Goal: Transaction & Acquisition: Purchase product/service

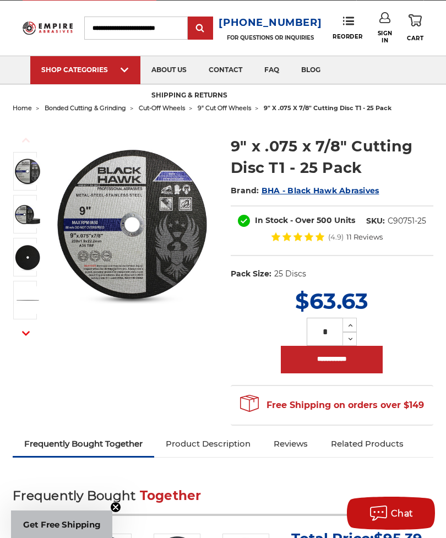
click at [238, 109] on span "9" cut off wheels" at bounding box center [224, 108] width 53 height 8
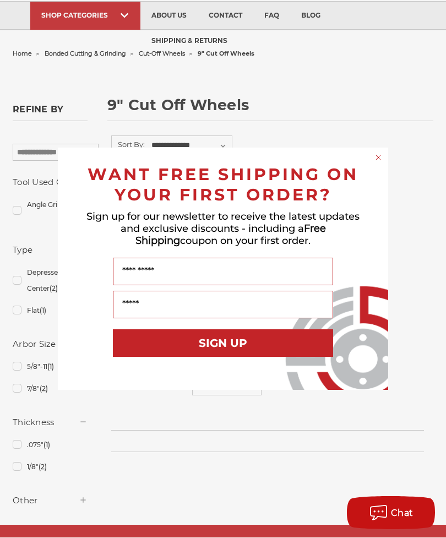
click at [379, 164] on icon "Close dialog" at bounding box center [378, 158] width 11 height 11
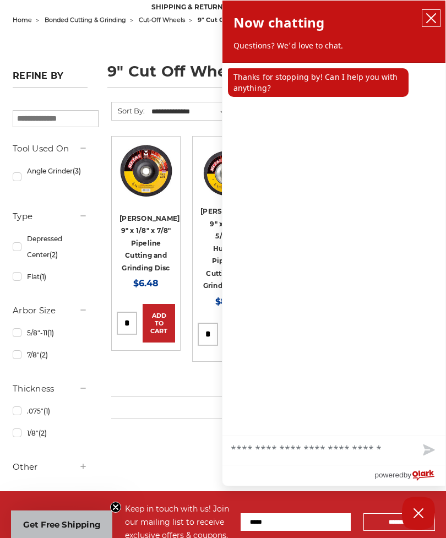
click at [427, 18] on icon "close chatbox" at bounding box center [431, 18] width 11 height 11
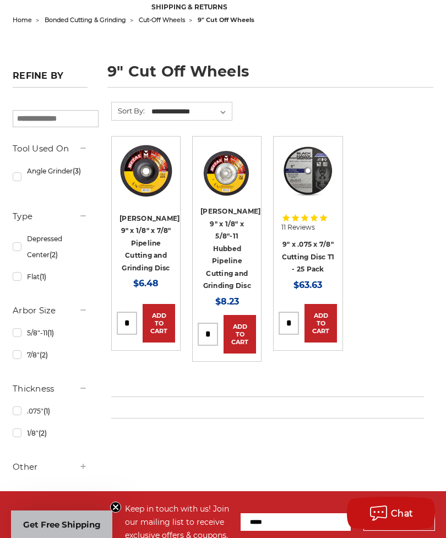
click at [309, 258] on link "9" x .075 x 7/8" Cutting Disc T1 - 25 Pack" at bounding box center [308, 256] width 53 height 33
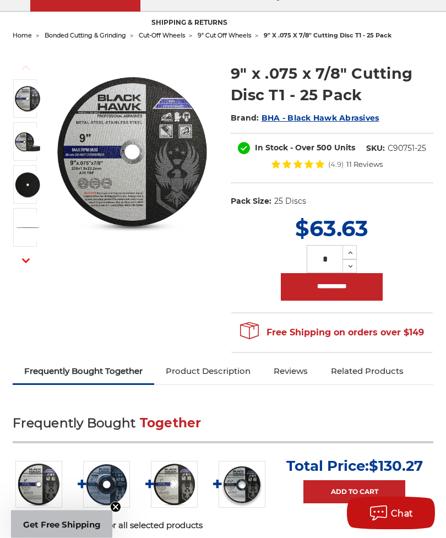
scroll to position [88, 0]
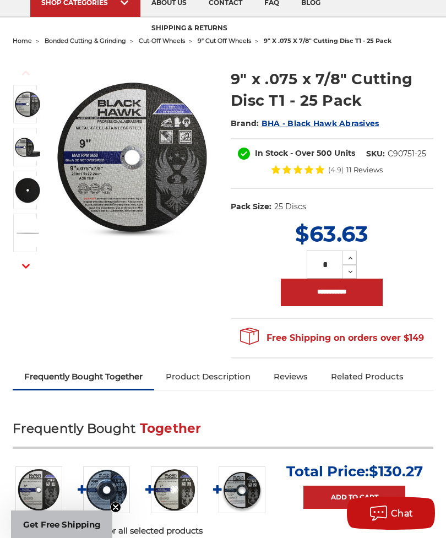
click at [350, 286] on input "**********" at bounding box center [332, 293] width 102 height 28
type input "**********"
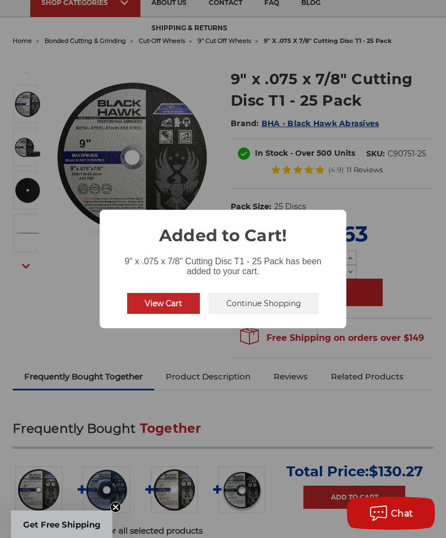
click at [286, 306] on button "Continue Shopping" at bounding box center [264, 303] width 110 height 21
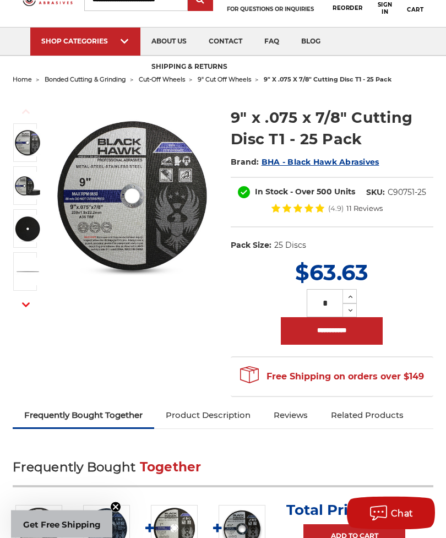
scroll to position [48, 0]
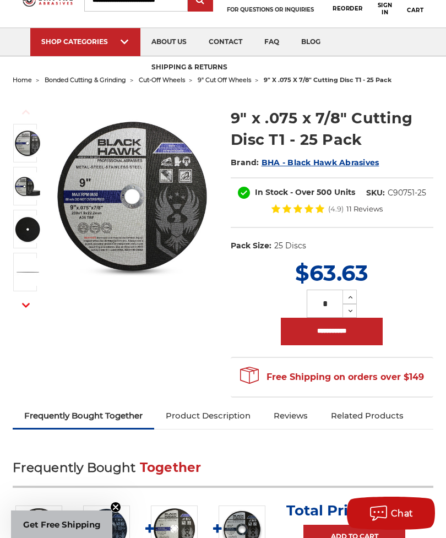
click at [80, 83] on span "bonded cutting & grinding" at bounding box center [85, 80] width 81 height 8
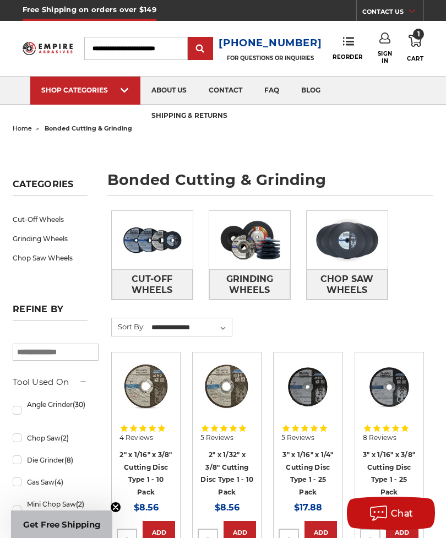
click at [258, 279] on span "Grinding Wheels" at bounding box center [250, 285] width 80 height 30
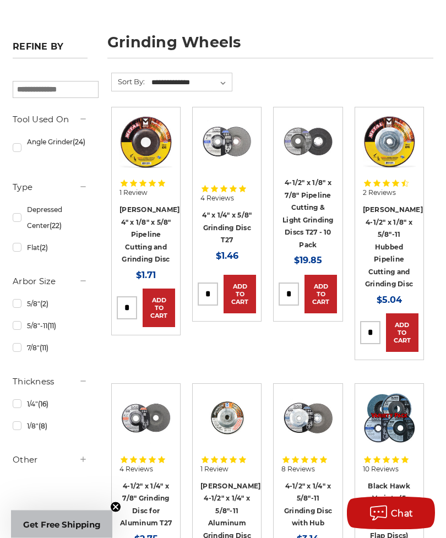
scroll to position [138, 0]
click at [20, 333] on link "5/8"-11 (11)" at bounding box center [50, 325] width 75 height 19
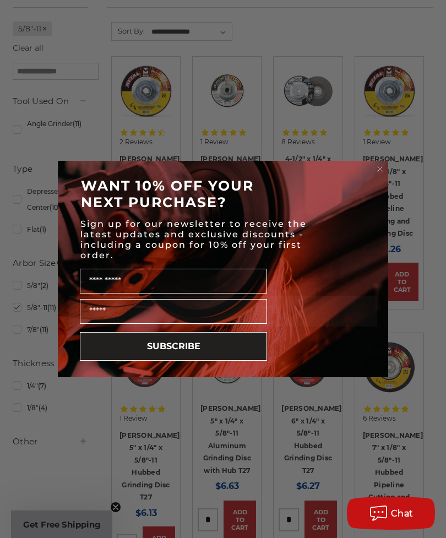
scroll to position [171, 0]
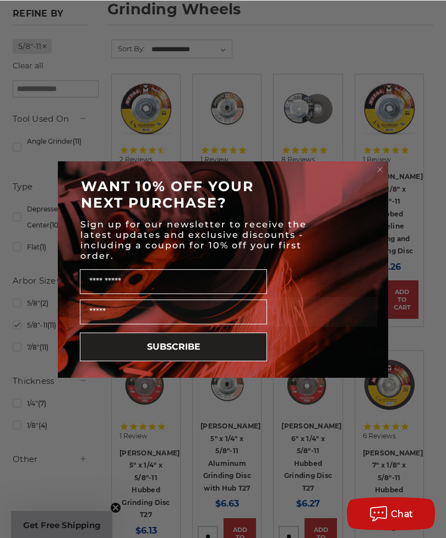
click at [378, 167] on circle "Close dialog" at bounding box center [380, 169] width 10 height 10
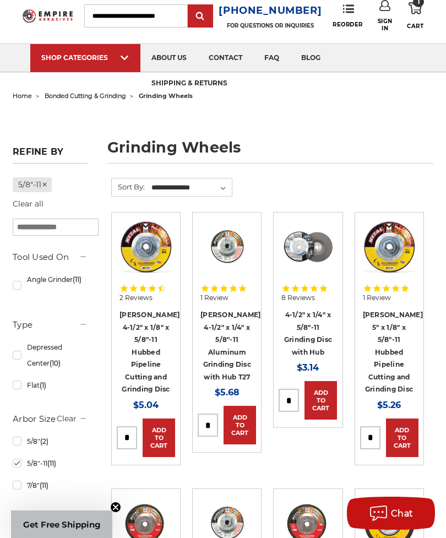
scroll to position [0, 0]
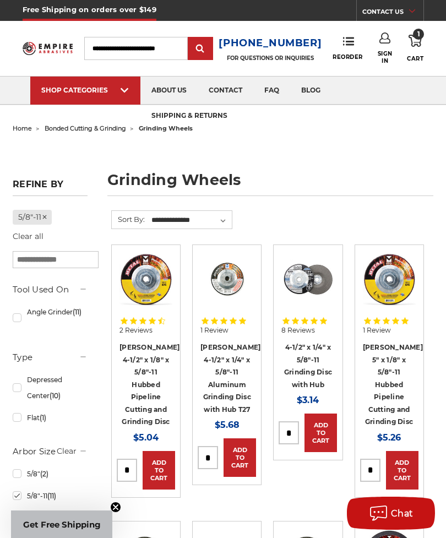
click at [417, 43] on icon at bounding box center [415, 41] width 13 height 12
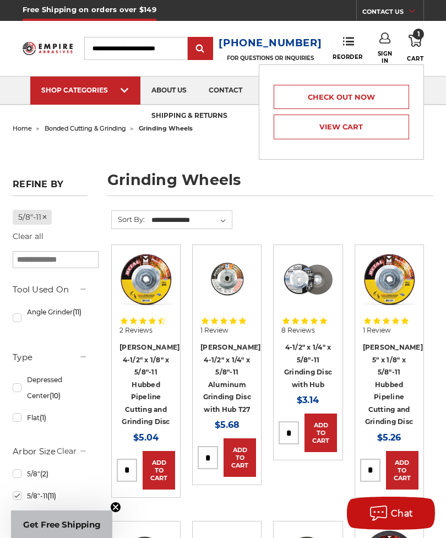
click at [385, 132] on link "View Cart" at bounding box center [341, 127] width 135 height 25
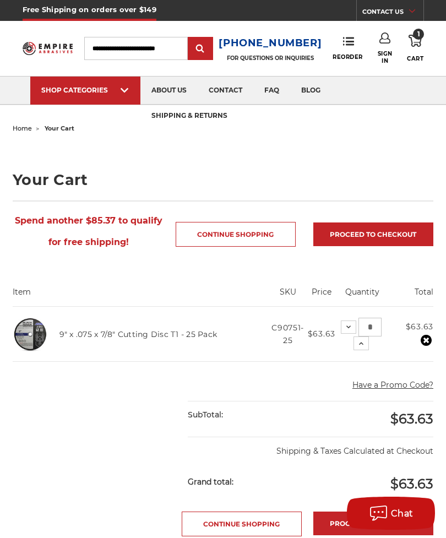
click at [191, 331] on link "9" x .075 x 7/8" Cutting Disc T1 - 25 Pack" at bounding box center [138, 334] width 158 height 10
